Goal: Use online tool/utility: Utilize a website feature to perform a specific function

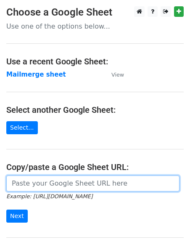
click at [28, 182] on input "url" at bounding box center [93, 184] width 174 height 16
paste input "https://docs.google.com/spreadsheets/d/1hGkfhrAz-18AE12czTlpTuxyyQgu2SKeN_WbkcN…"
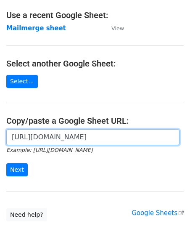
scroll to position [50, 0]
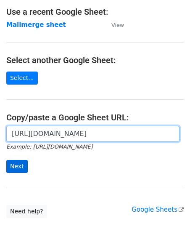
type input "https://docs.google.com/spreadsheets/d/1hGkfhrAz-18AE12czTlpTuxyyQgu2SKeN_WbkcN…"
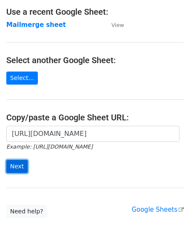
scroll to position [0, 0]
click at [14, 168] on input "Next" at bounding box center [16, 166] width 21 height 13
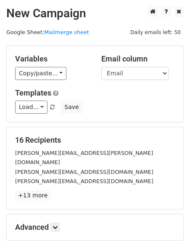
click at [32, 65] on div "Variables Copy/paste... {{Org contact first name}} {{Email}}" at bounding box center [52, 67] width 86 height 26
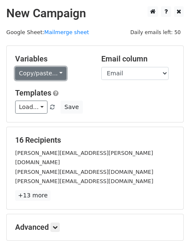
click at [32, 69] on link "Copy/paste..." at bounding box center [40, 73] width 51 height 13
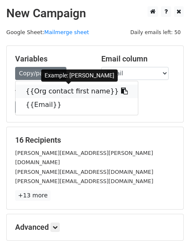
click at [40, 91] on link "{{Org contact first name}}" at bounding box center [77, 91] width 123 height 13
